Goal: Task Accomplishment & Management: Use online tool/utility

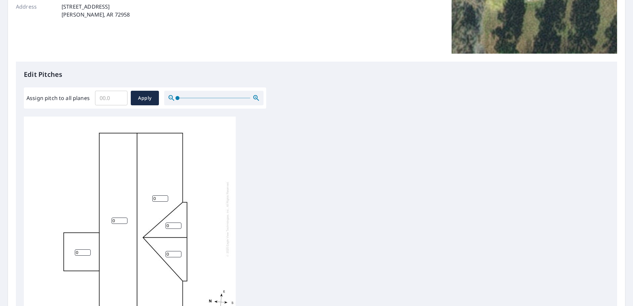
scroll to position [132, 0]
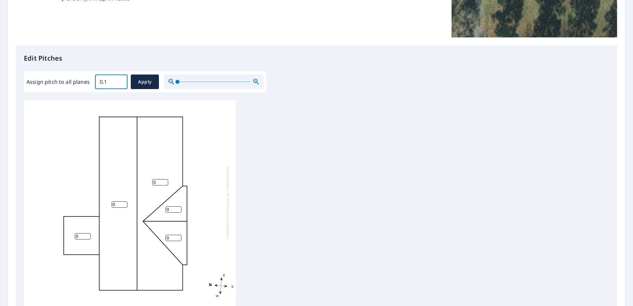
click at [118, 79] on input "0.1" at bounding box center [111, 82] width 32 height 19
click at [121, 87] on input "0.1" at bounding box center [111, 82] width 32 height 19
type input "0"
click at [120, 83] on input "0" at bounding box center [111, 82] width 32 height 19
click at [103, 80] on input "0" at bounding box center [111, 82] width 32 height 19
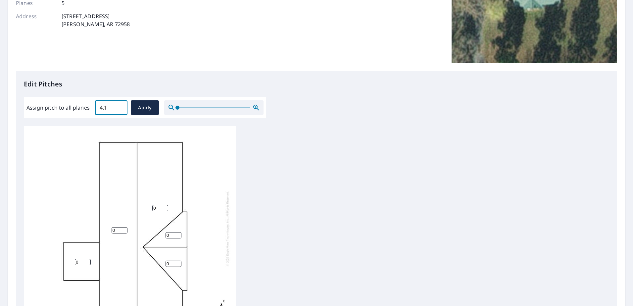
scroll to position [99, 0]
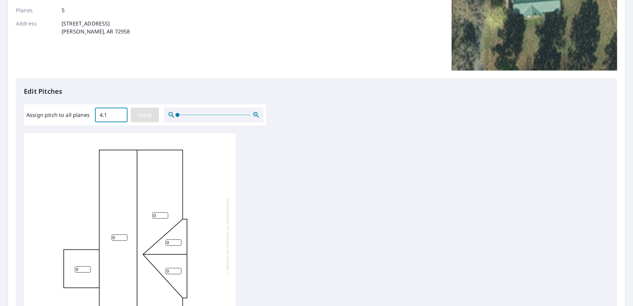
type input "4.1"
click at [152, 112] on span "Apply" at bounding box center [145, 115] width 18 height 8
type input "4.1"
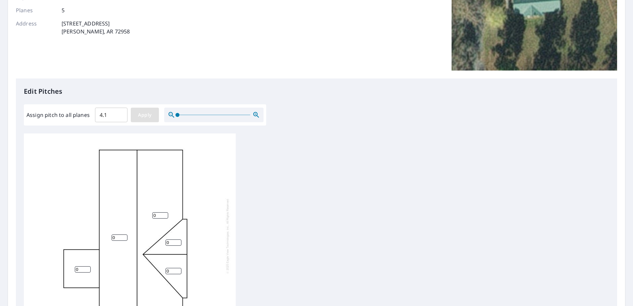
type input "4.1"
type input "4"
click at [118, 117] on input "4" at bounding box center [111, 115] width 32 height 19
click at [152, 117] on span "Apply" at bounding box center [145, 115] width 18 height 8
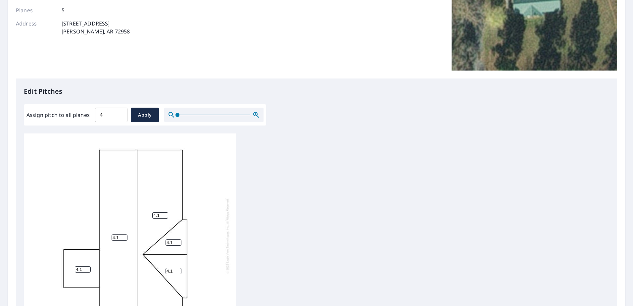
type input "4"
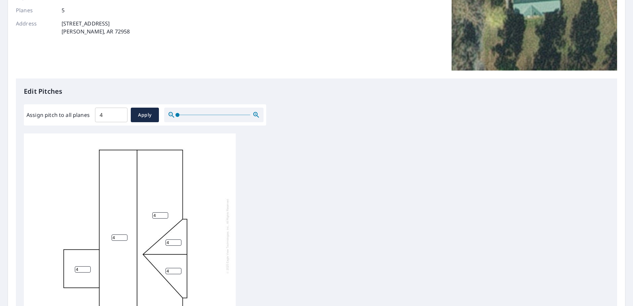
click at [82, 266] on input "4" at bounding box center [83, 269] width 16 height 6
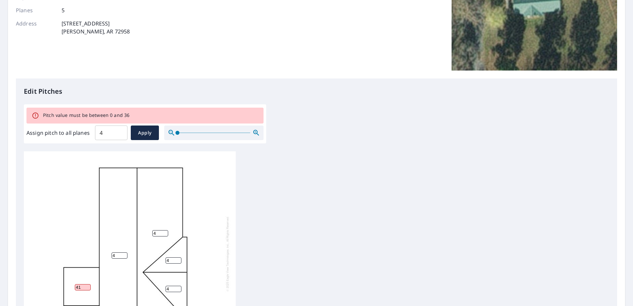
type input "4"
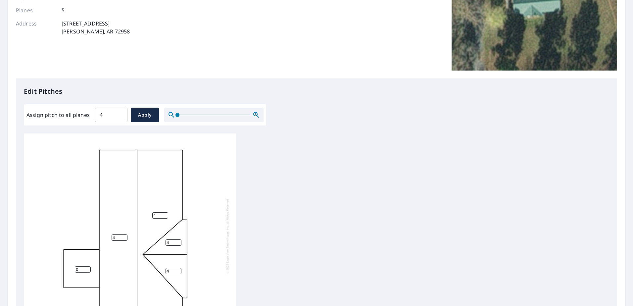
type input "0"
click at [78, 185] on div "4 4 0 4 4" at bounding box center [130, 236] width 212 height 208
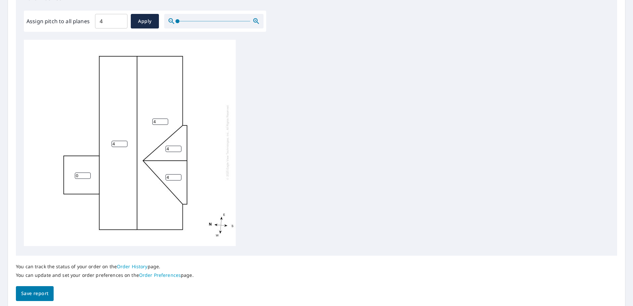
scroll to position [199, 0]
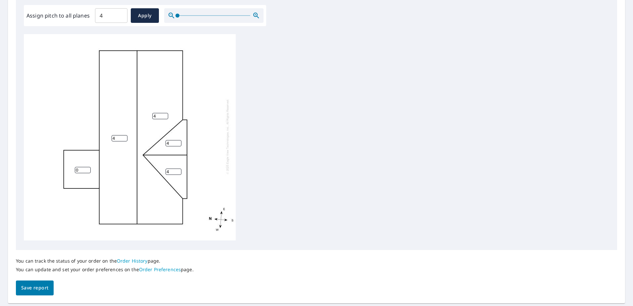
click at [31, 288] on span "Save report" at bounding box center [34, 288] width 27 height 8
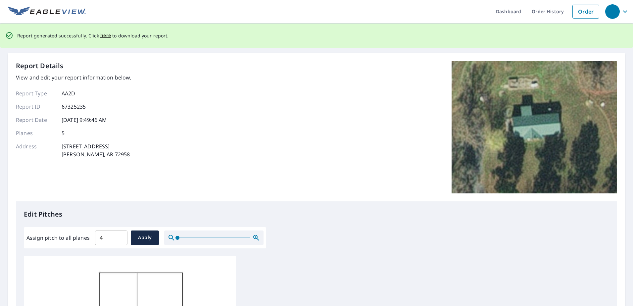
scroll to position [0, 0]
click at [102, 36] on span "here" at bounding box center [105, 36] width 11 height 8
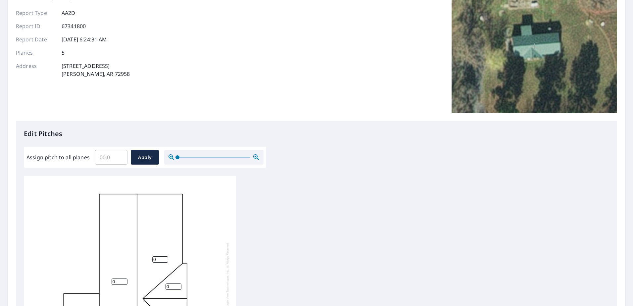
scroll to position [66, 0]
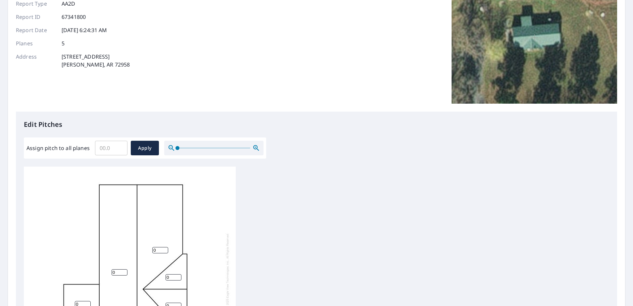
click at [100, 147] on input "Assign pitch to all planes" at bounding box center [111, 148] width 32 height 19
type input "4"
click at [150, 147] on span "Apply" at bounding box center [145, 148] width 18 height 8
click at [44, 183] on div "0 0 0 0 0" at bounding box center [130, 271] width 212 height 208
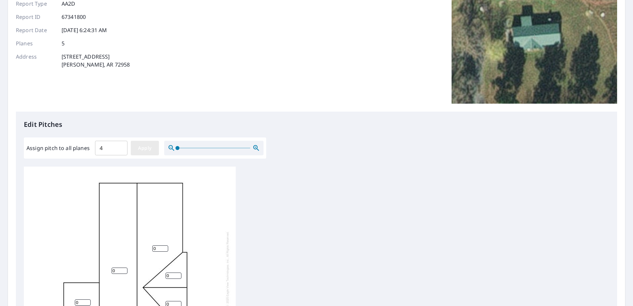
click at [142, 147] on span "Apply" at bounding box center [145, 148] width 18 height 8
type input "4"
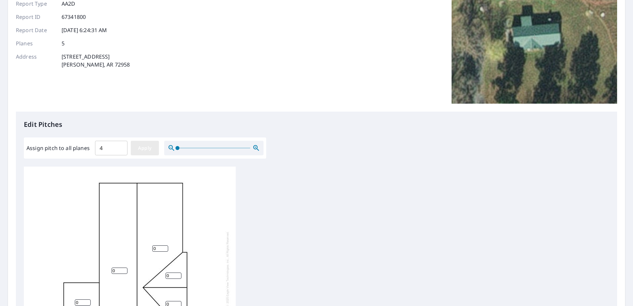
type input "4"
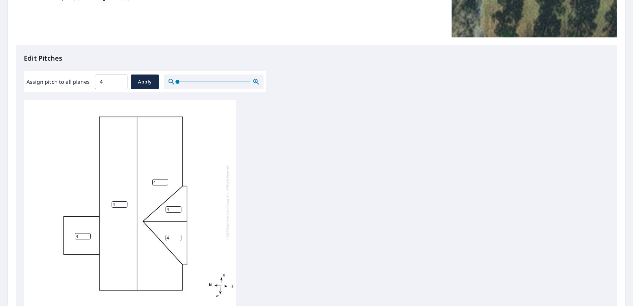
click at [80, 233] on input "4" at bounding box center [83, 236] width 16 height 6
type input "0"
click at [75, 162] on div "4 4 0 4 4" at bounding box center [130, 203] width 212 height 208
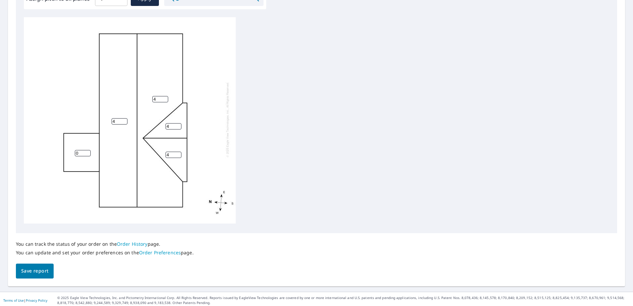
scroll to position [218, 0]
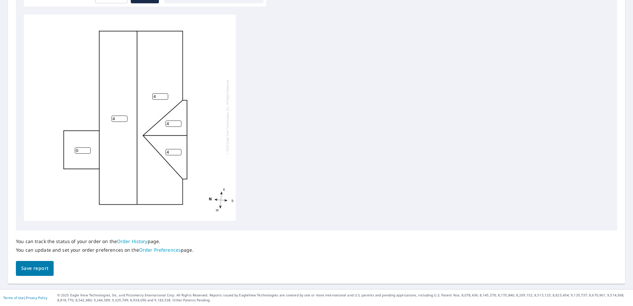
click at [36, 272] on span "Save report" at bounding box center [34, 268] width 27 height 8
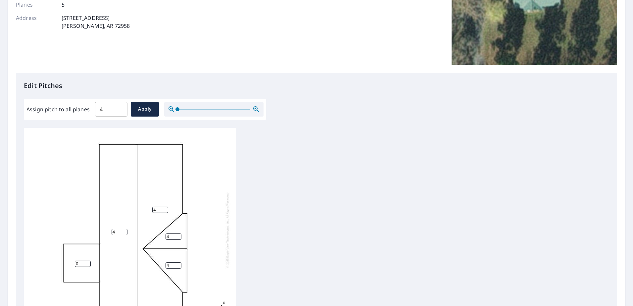
scroll to position [0, 0]
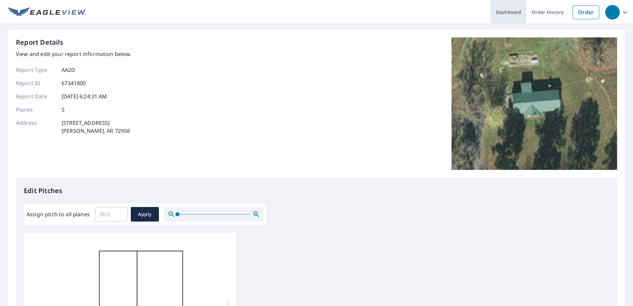
click at [513, 11] on link "Dashboard" at bounding box center [509, 12] width 36 height 24
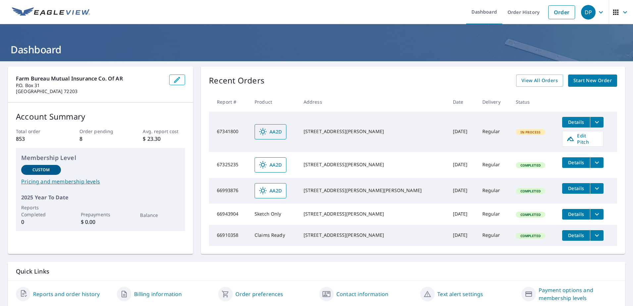
click at [280, 132] on span "AA2D" at bounding box center [270, 132] width 23 height 8
click at [573, 137] on span "Edit Pitch" at bounding box center [583, 138] width 33 height 13
click at [593, 121] on icon "filesDropdownBtn-67341800" at bounding box center [597, 122] width 8 height 8
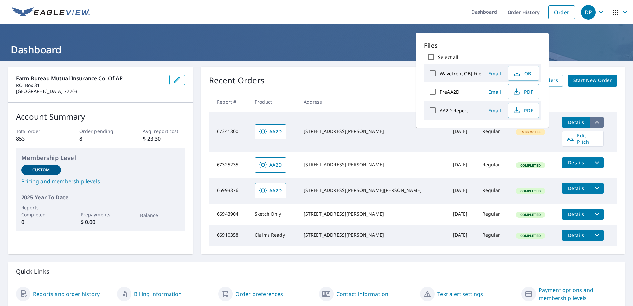
click at [593, 121] on icon "filesDropdownBtn-67341800" at bounding box center [597, 122] width 8 height 8
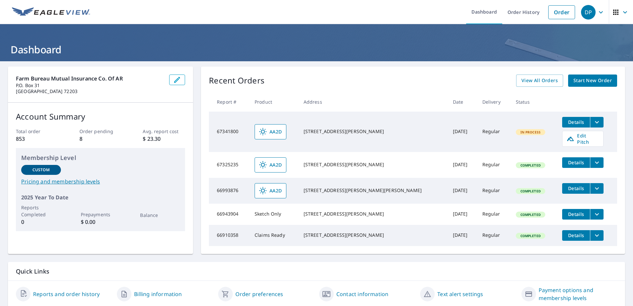
click at [385, 134] on div "[STREET_ADDRESS][PERSON_NAME]" at bounding box center [373, 131] width 139 height 7
click at [621, 12] on icon "button" at bounding box center [625, 12] width 8 height 8
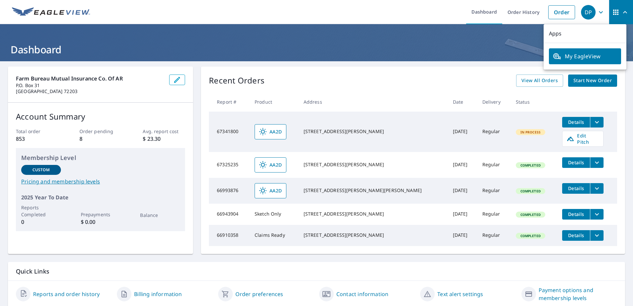
click at [586, 57] on span "My EagleView" at bounding box center [585, 56] width 64 height 8
